Goal: Task Accomplishment & Management: Use online tool/utility

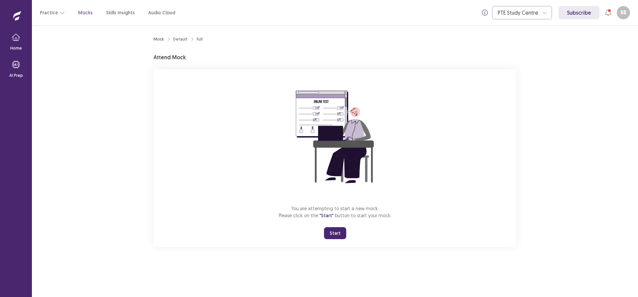
click at [336, 237] on button "Start" at bounding box center [335, 233] width 22 height 12
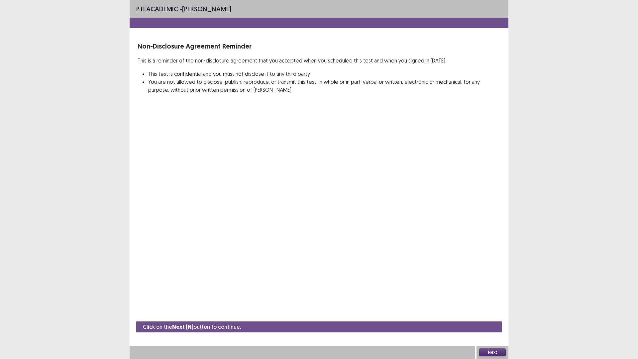
click at [486, 296] on button "Next" at bounding box center [492, 352] width 27 height 8
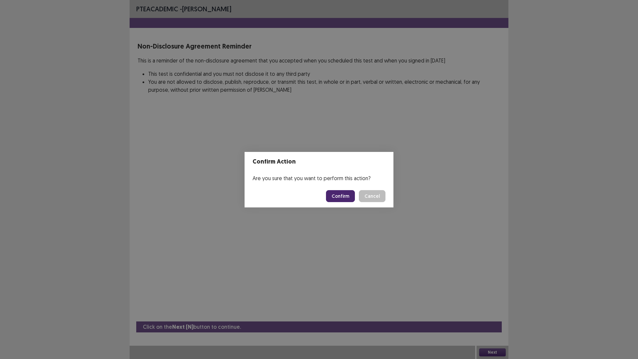
click at [339, 198] on button "Confirm" at bounding box center [340, 196] width 29 height 12
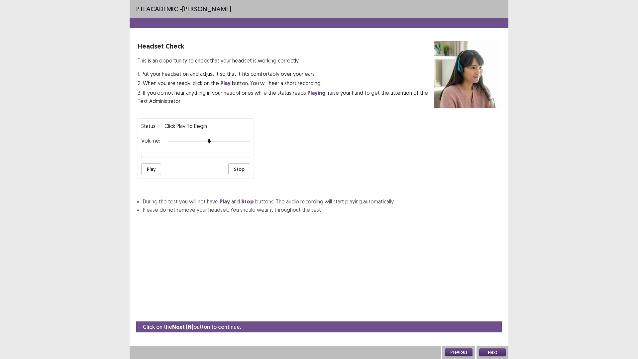
click at [154, 172] on button "Play" at bounding box center [151, 169] width 20 height 12
click at [484, 296] on button "Next" at bounding box center [492, 352] width 27 height 8
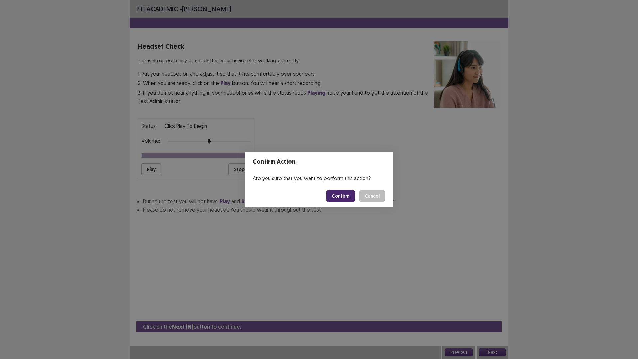
click at [333, 192] on button "Confirm" at bounding box center [340, 196] width 29 height 12
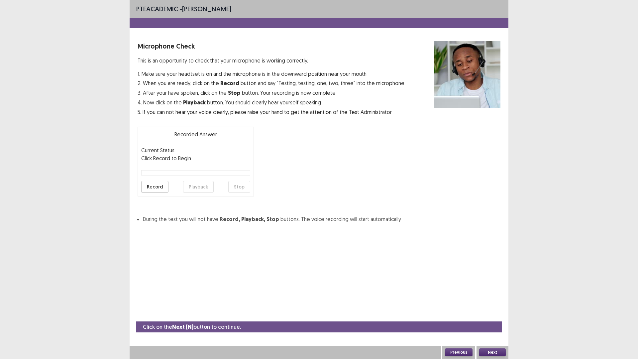
click at [148, 186] on button "Record" at bounding box center [154, 187] width 27 height 12
click at [238, 190] on button "Stop" at bounding box center [239, 187] width 22 height 12
click at [197, 187] on button "Playback" at bounding box center [198, 187] width 31 height 12
click at [188, 185] on button "Playback" at bounding box center [198, 187] width 31 height 12
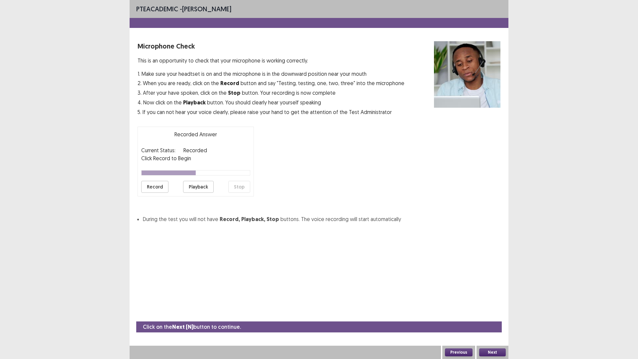
click at [495, 296] on button "Next" at bounding box center [492, 352] width 27 height 8
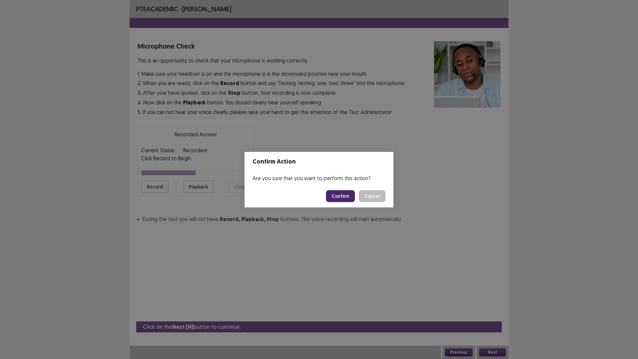
click at [348, 197] on button "Confirm" at bounding box center [340, 196] width 29 height 12
